Goal: Find specific fact: Find specific fact

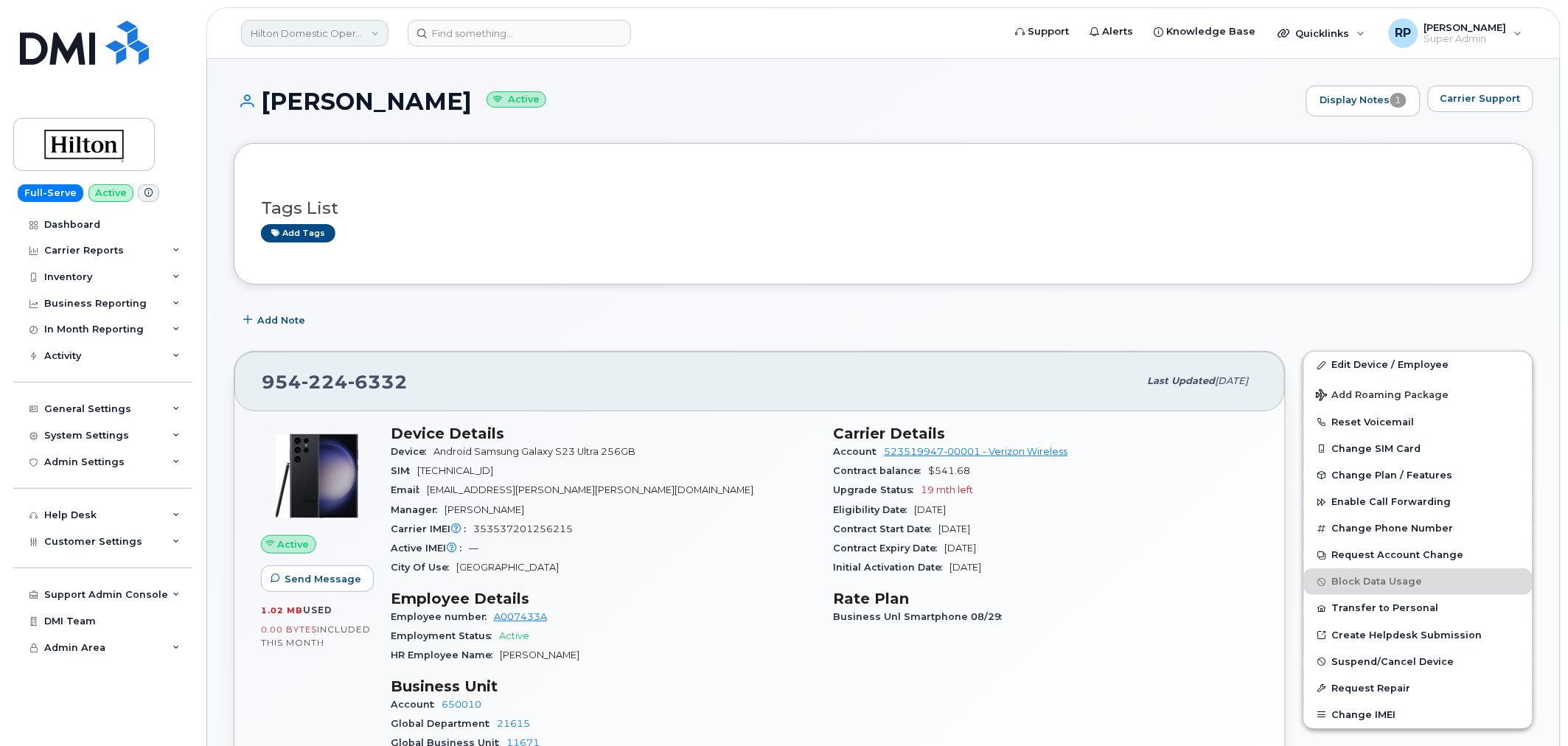
click at [313, 31] on link "Hilton Domestic Operating Company Inc" at bounding box center [315, 33] width 147 height 27
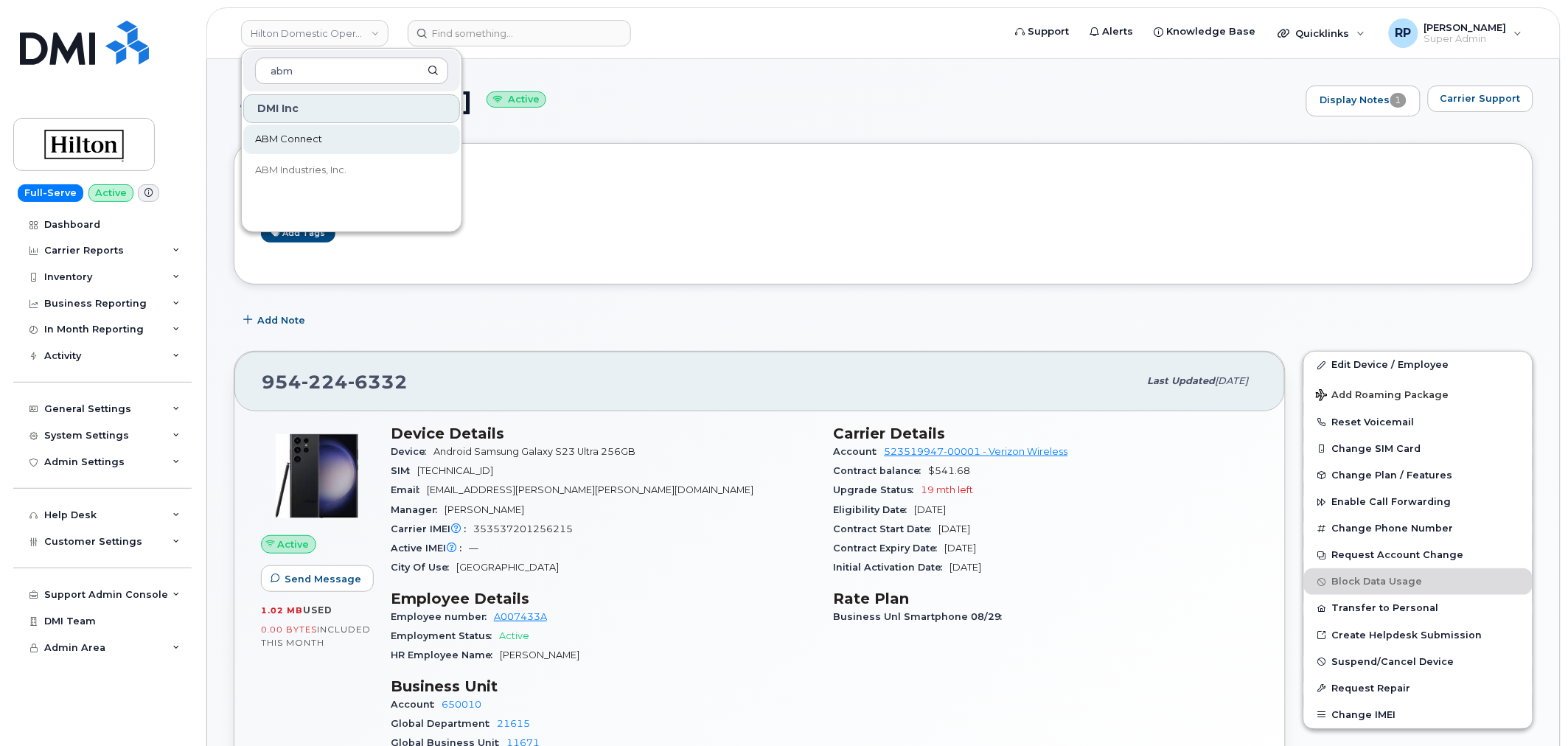
type input "abm"
click at [304, 132] on span "ABM Connect" at bounding box center [289, 139] width 67 height 15
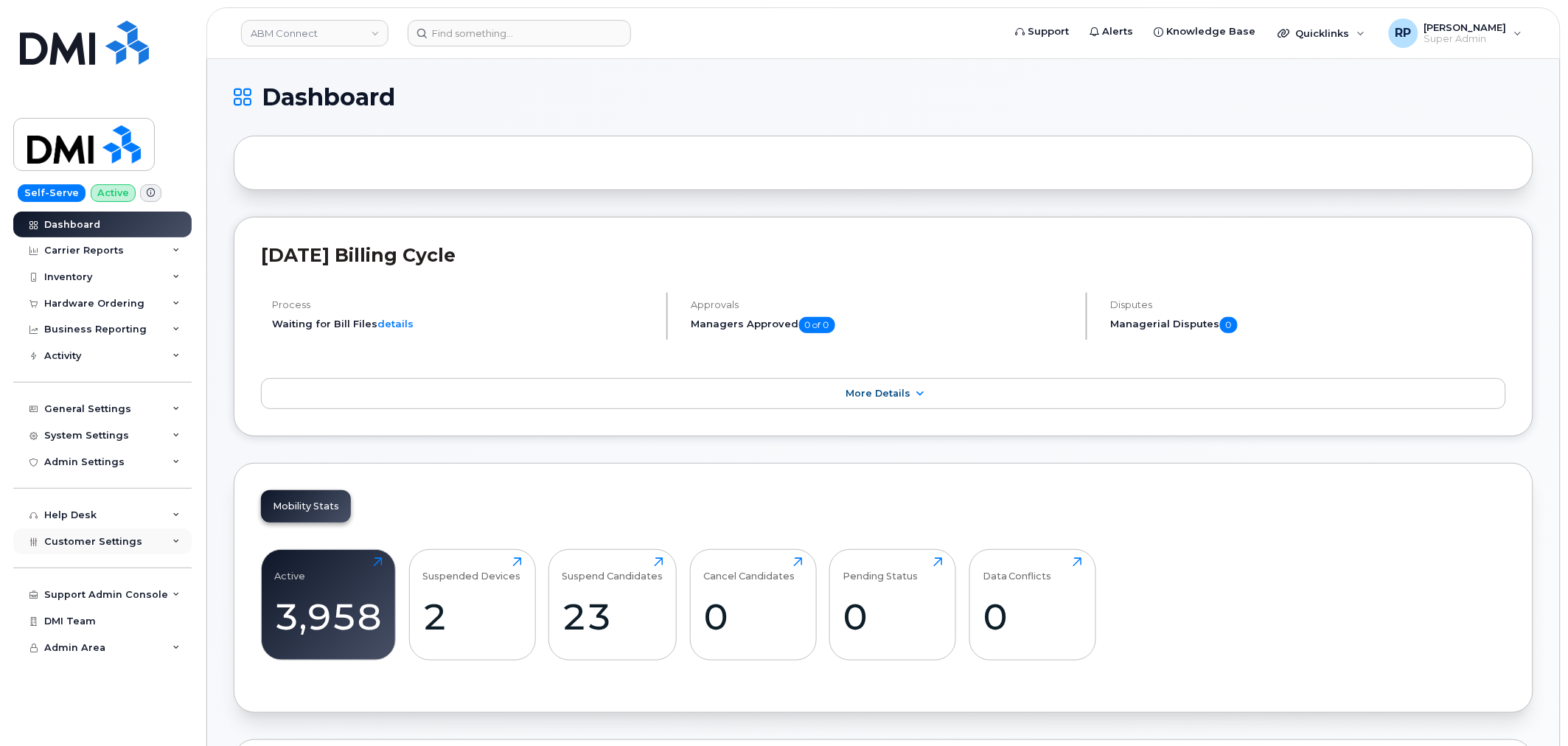
click at [112, 546] on span "Customer Settings" at bounding box center [93, 542] width 98 height 11
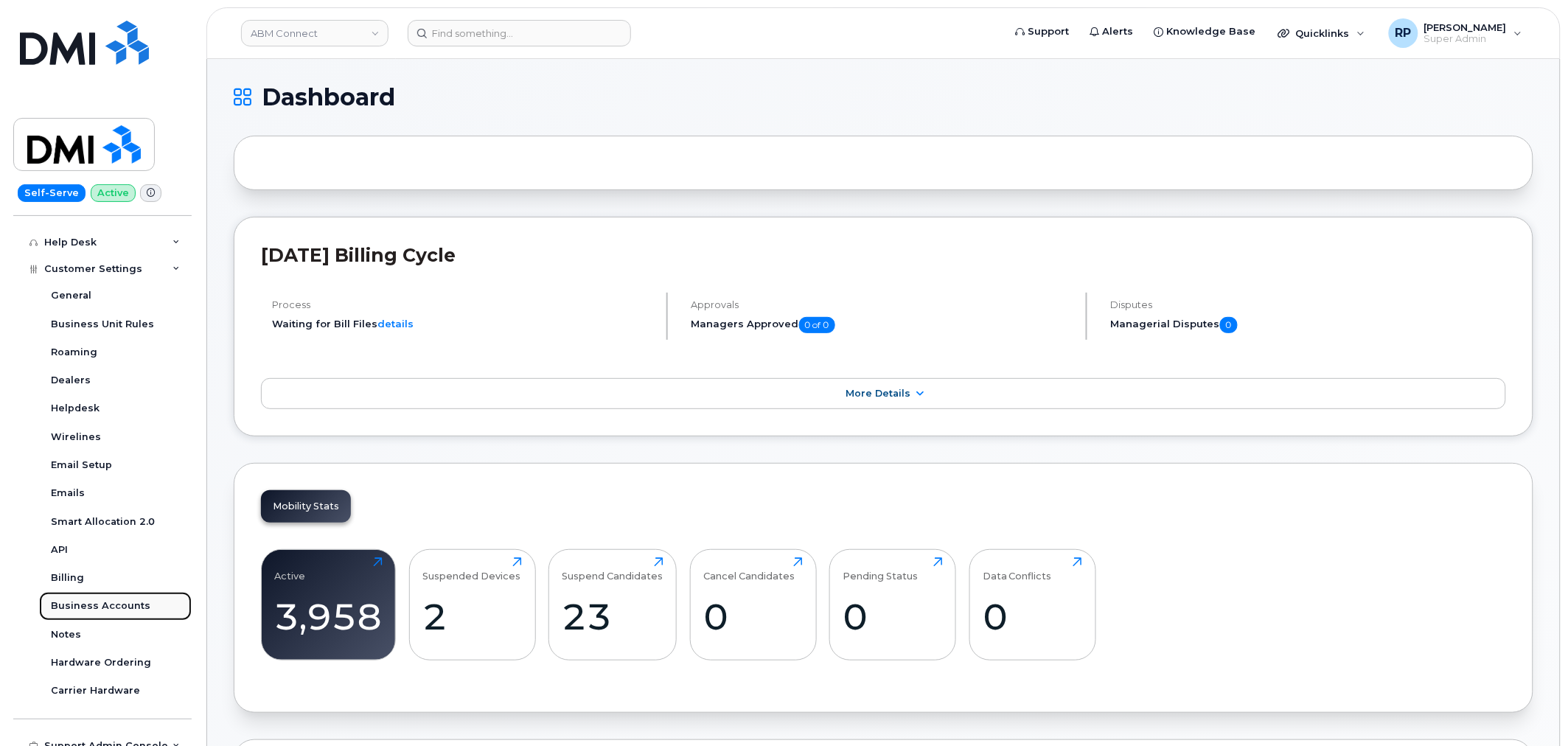
click at [118, 605] on div "Business Accounts" at bounding box center [100, 606] width 99 height 13
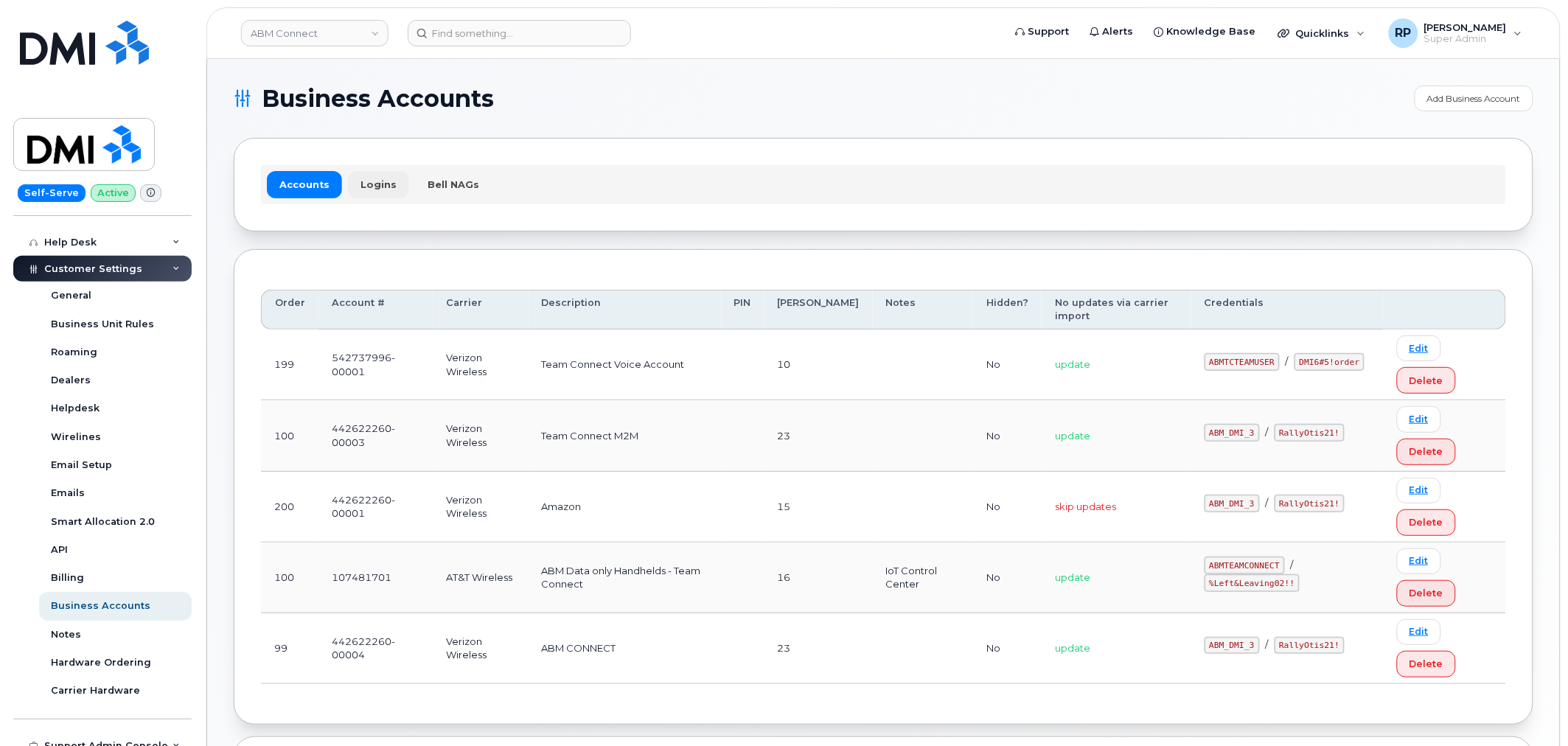
click at [376, 187] on link "Logins" at bounding box center [378, 184] width 61 height 27
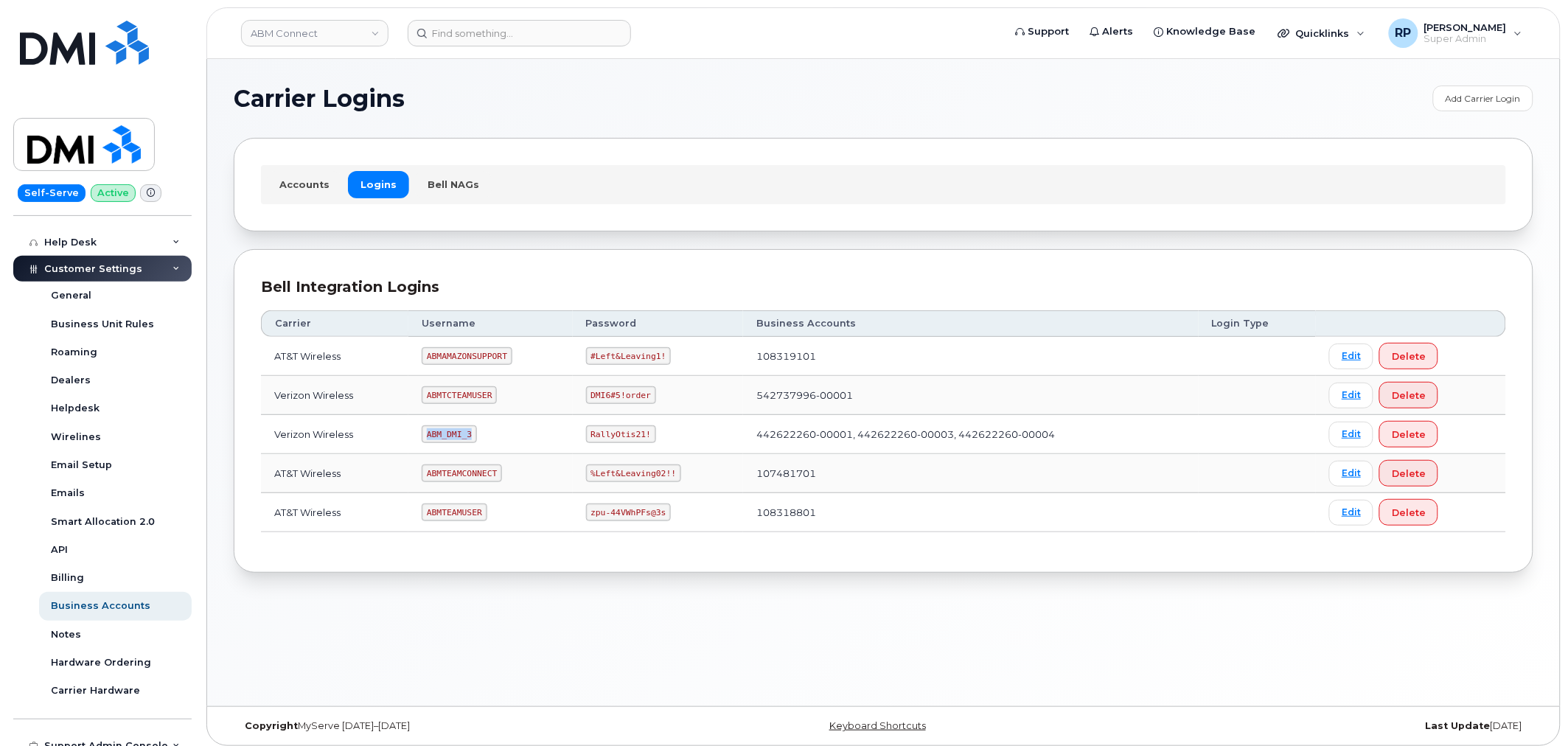
drag, startPoint x: 428, startPoint y: 436, endPoint x: 475, endPoint y: 432, distance: 47.2
click at [475, 432] on code "ABM_DMI_3" at bounding box center [449, 434] width 55 height 17
copy code "ABM_DMI_3"
click at [304, 178] on link "Accounts" at bounding box center [304, 184] width 75 height 27
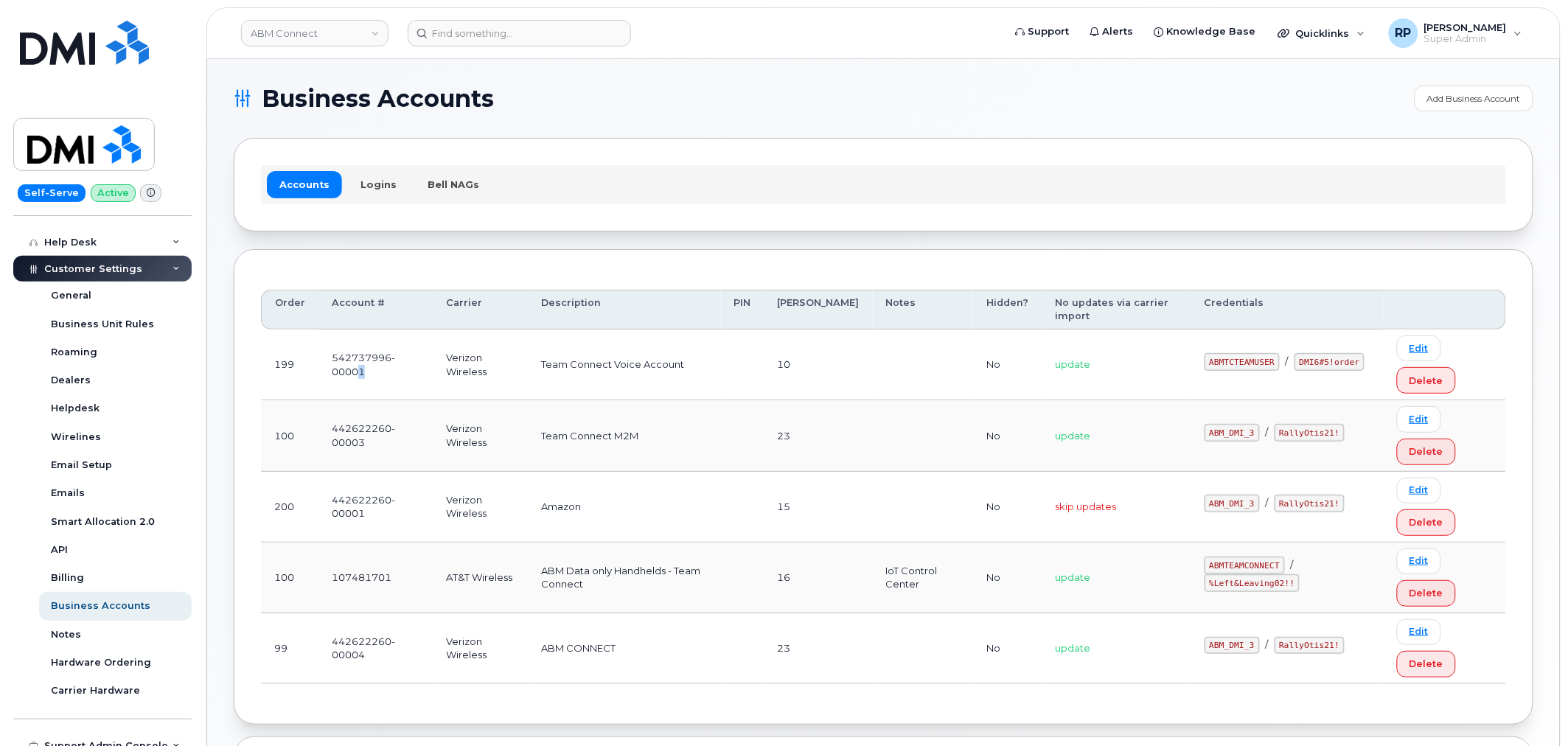
click at [355, 367] on td "542737996-00001" at bounding box center [375, 365] width 114 height 71
drag, startPoint x: 582, startPoint y: 364, endPoint x: 655, endPoint y: 363, distance: 73.0
click at [655, 363] on td "Team Connect Voice Account" at bounding box center [624, 365] width 192 height 71
drag, startPoint x: 394, startPoint y: 436, endPoint x: 349, endPoint y: 436, distance: 45.0
click at [349, 436] on td "442622260-00003" at bounding box center [375, 436] width 114 height 71
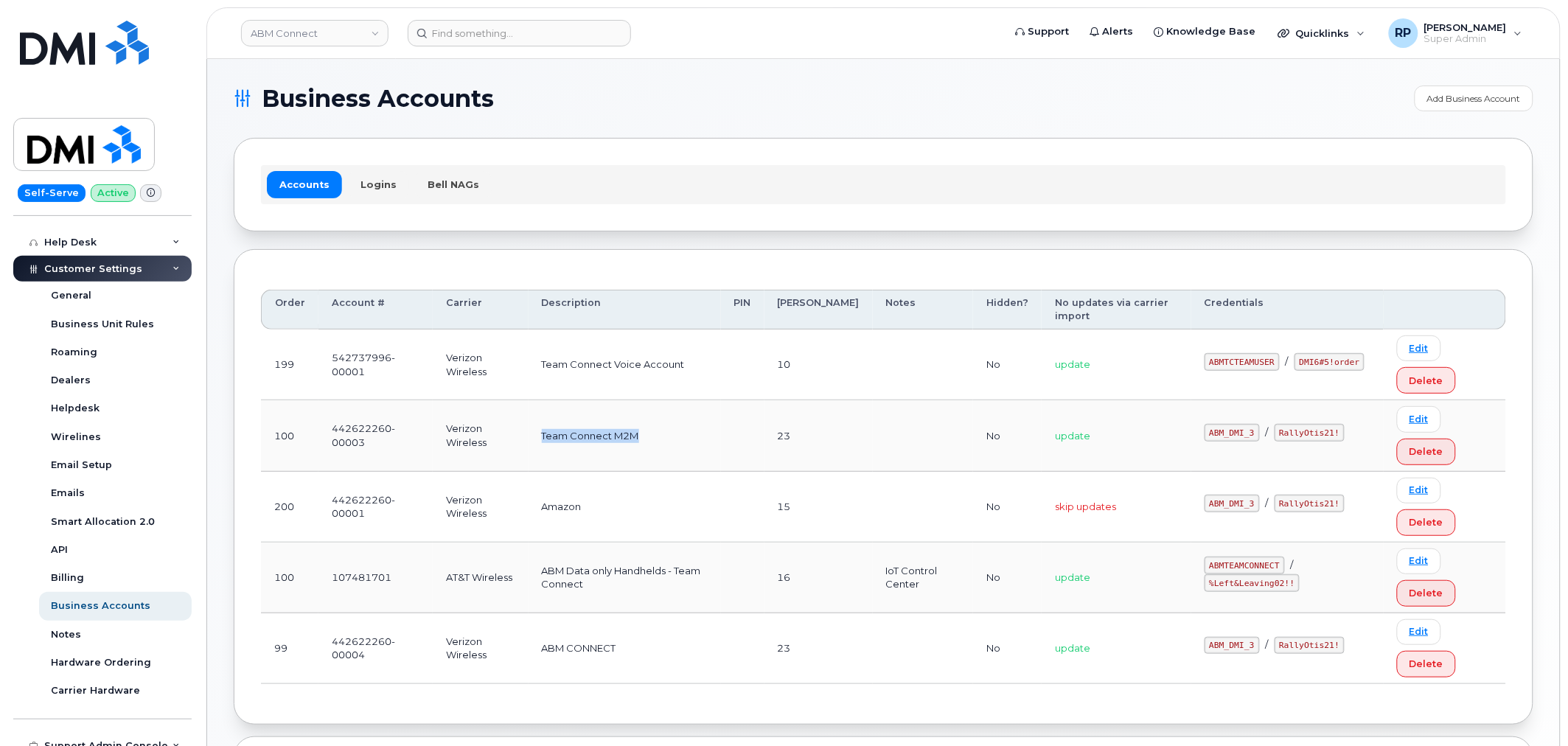
drag, startPoint x: 632, startPoint y: 438, endPoint x: 645, endPoint y: 447, distance: 15.8
click at [645, 439] on td "Team Connect M2M" at bounding box center [624, 436] width 192 height 71
drag, startPoint x: 330, startPoint y: 501, endPoint x: 367, endPoint y: 499, distance: 37.1
click at [367, 499] on td "442622260-00001" at bounding box center [375, 507] width 114 height 71
drag, startPoint x: 578, startPoint y: 509, endPoint x: 637, endPoint y: 510, distance: 59.0
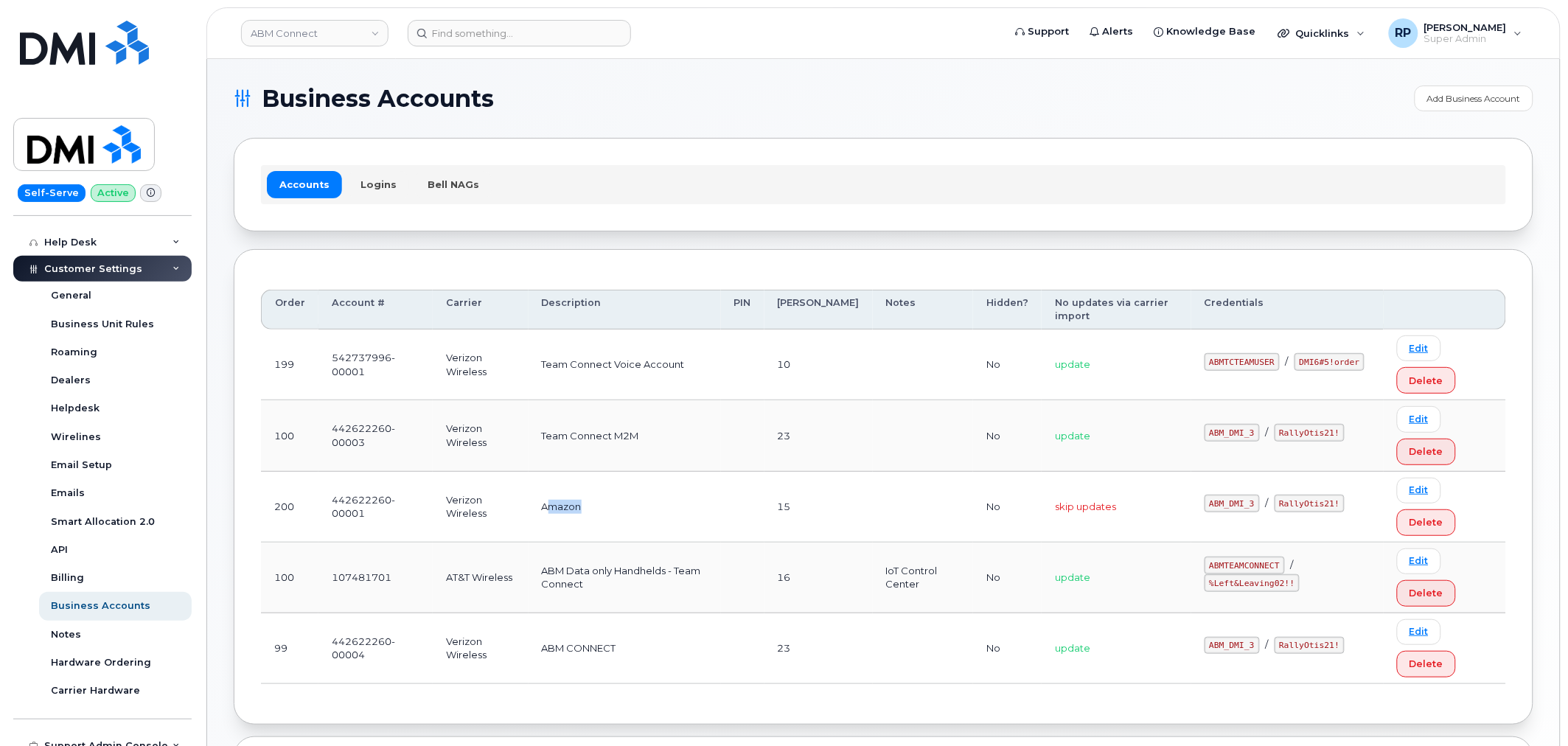
click at [636, 509] on td "Amazon" at bounding box center [624, 507] width 192 height 71
click at [565, 522] on td "Amazon" at bounding box center [624, 507] width 192 height 71
drag, startPoint x: 556, startPoint y: 511, endPoint x: 608, endPoint y: 504, distance: 52.5
click at [608, 504] on td "Amazon" at bounding box center [624, 507] width 192 height 71
drag, startPoint x: 1206, startPoint y: 363, endPoint x: 1264, endPoint y: 362, distance: 58.0
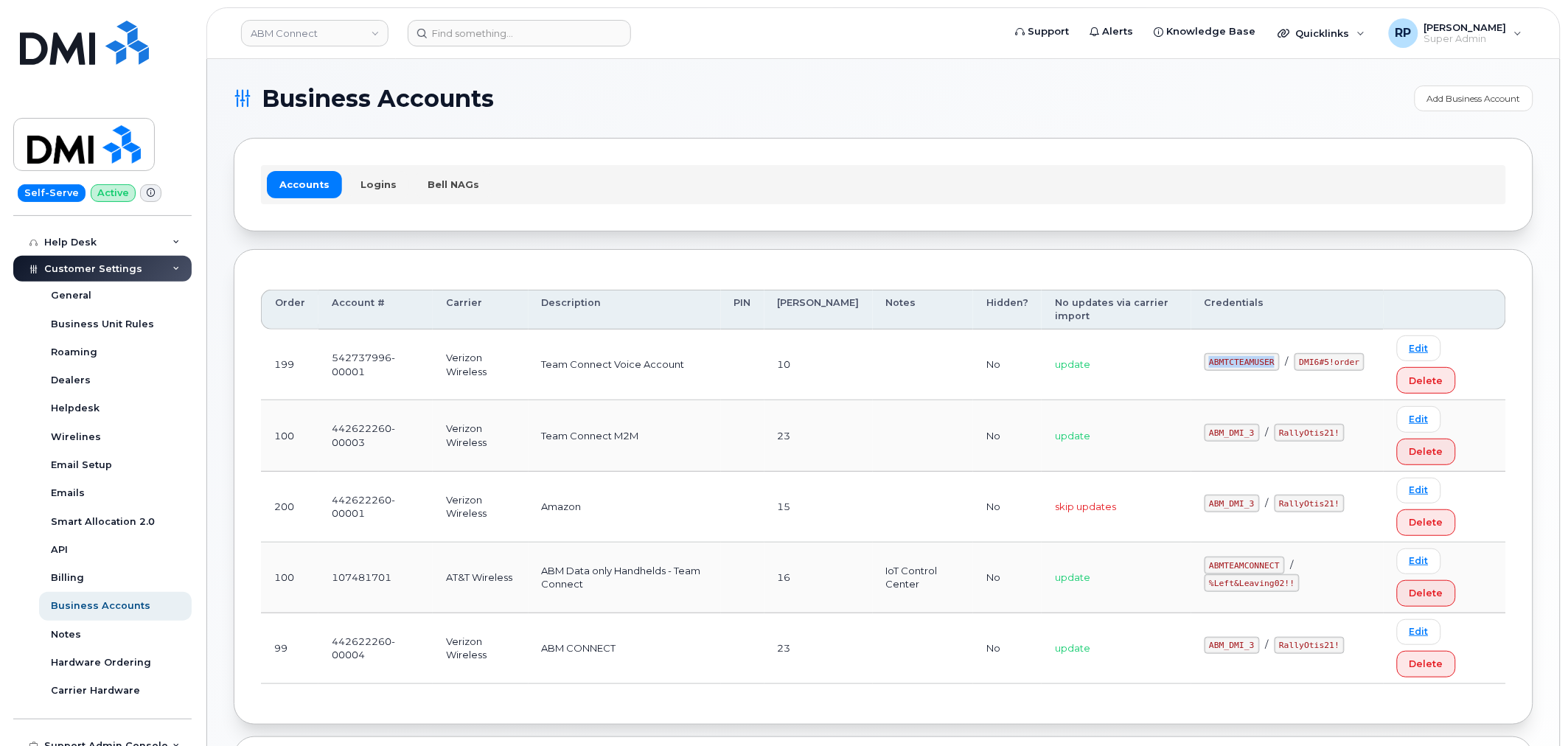
click at [1264, 362] on code "ABMTCTEAMUSER" at bounding box center [1241, 362] width 75 height 17
copy code "ABMTCTEAMUSER"
drag, startPoint x: 1285, startPoint y: 365, endPoint x: 1354, endPoint y: 364, distance: 69.0
click at [1354, 364] on div "ABMTCTEAMUSER / DMI6#5!order" at bounding box center [1287, 362] width 166 height 17
copy code "DMI6#5!order"
